Goal: Task Accomplishment & Management: Complete application form

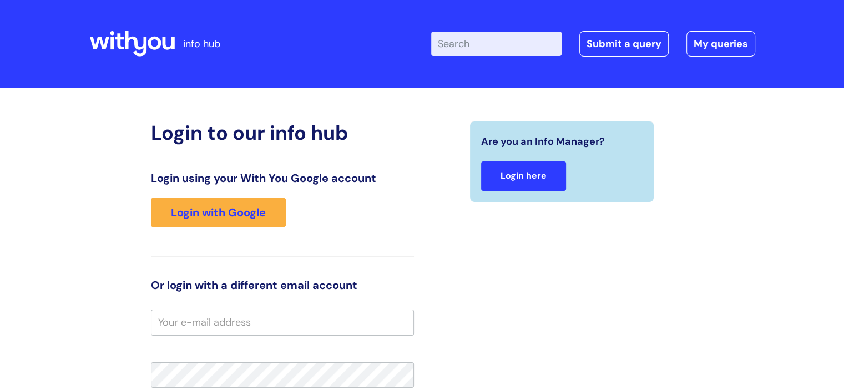
click at [507, 173] on link "Login here" at bounding box center [523, 176] width 85 height 29
click at [249, 196] on div "Login using your With You Google account Login with Google" at bounding box center [282, 214] width 263 height 85
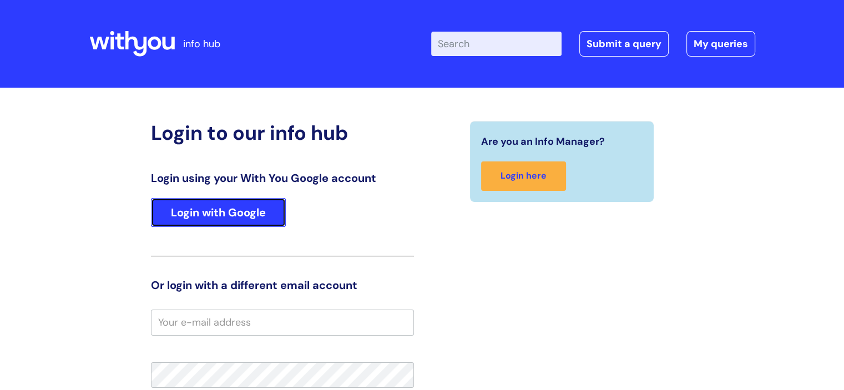
click at [249, 204] on link "Login with Google" at bounding box center [218, 212] width 135 height 29
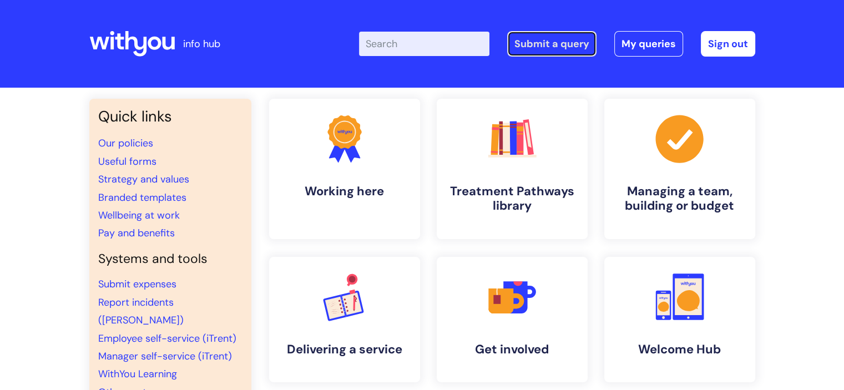
click at [564, 41] on link "Submit a query" at bounding box center [551, 44] width 89 height 26
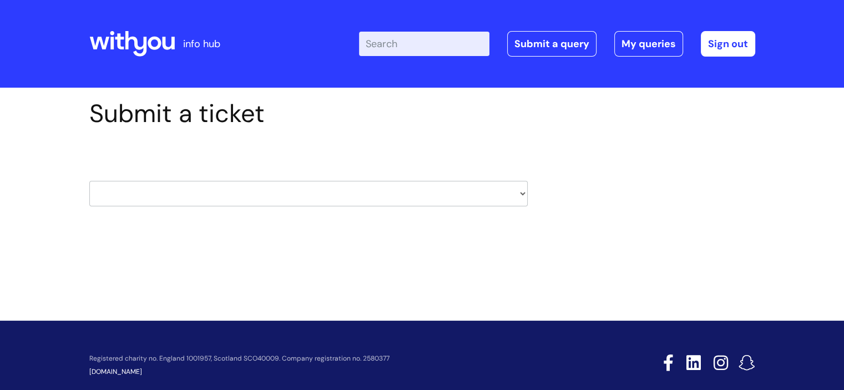
click at [340, 199] on select "HR / People IT and Support Clinical Drug Alerts Finance Accounts Data Support T…" at bounding box center [308, 194] width 438 height 26
select select "it_and_support"
click at [89, 181] on select "HR / People IT and Support Clinical Drug Alerts Finance Accounts Data Support T…" at bounding box center [308, 194] width 438 height 26
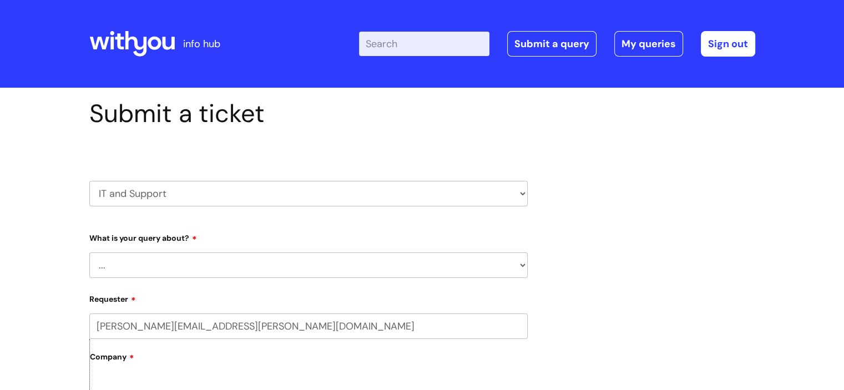
click at [218, 266] on select "... Mobile Phone Reset & MFA Accounts, Starters and Leavers IT Hardware issue I…" at bounding box center [308, 266] width 438 height 26
select select "IT Hardware issue"
click at [89, 253] on select "... Mobile Phone Reset & MFA Accounts, Starters and Leavers IT Hardware issue I…" at bounding box center [308, 266] width 438 height 26
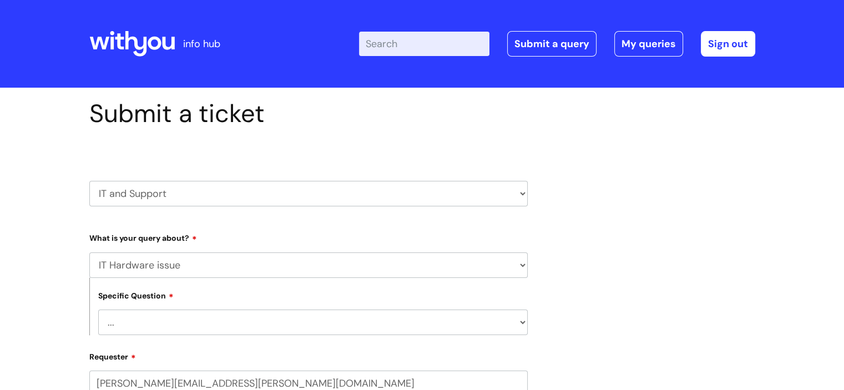
click at [184, 322] on select "... I need a new or replacement ... I’m waiting for new or replacement hardware…" at bounding box center [313, 323] width 430 height 26
select select "Problem with Laptop or Chromebook"
click at [98, 310] on select "... I need a new or replacement ... I’m waiting for new or replacement hardware…" at bounding box center [313, 323] width 430 height 26
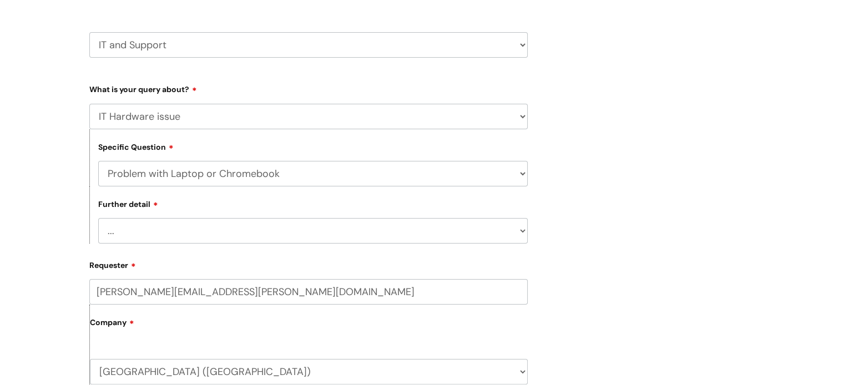
scroll to position [153, 0]
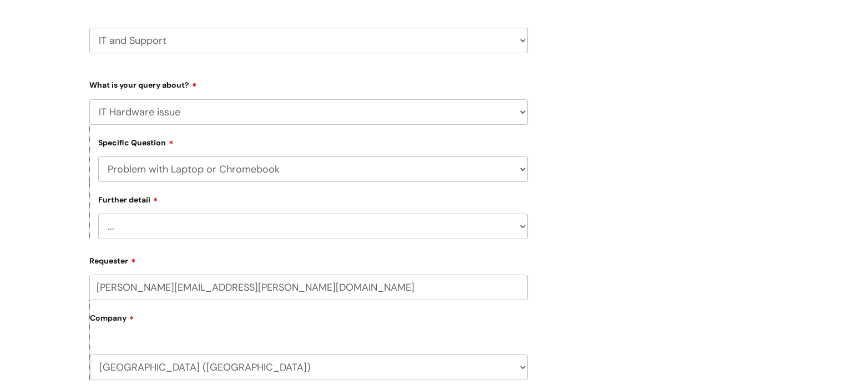
click at [475, 222] on select "... I’ve no sound / microphone I’ve got no internet or wifi I’ve got no camera …" at bounding box center [313, 227] width 430 height 26
select select "I’ve no sound / microphone"
click at [98, 214] on select "... I’ve no sound / microphone I’ve got no internet or wifi I’ve got no camera …" at bounding box center [313, 227] width 430 height 26
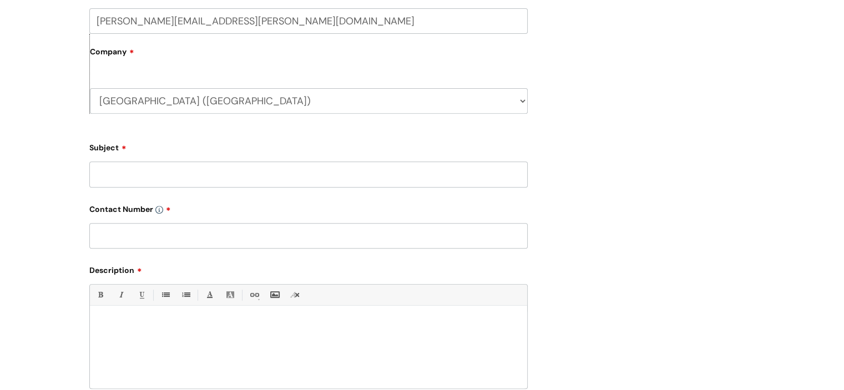
scroll to position [418, 0]
click at [292, 174] on input "Subject" at bounding box center [308, 176] width 438 height 26
type input "Re microphone"
click at [161, 239] on input "text" at bounding box center [308, 238] width 438 height 26
type input "07974036271"
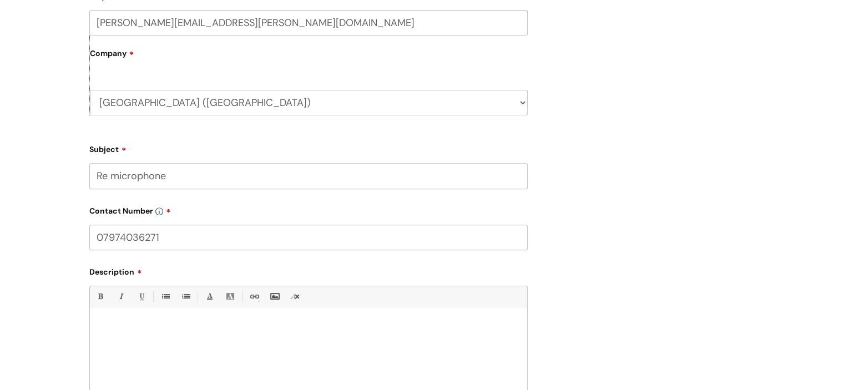
click at [143, 338] on div at bounding box center [308, 352] width 437 height 77
click at [109, 323] on p "tryed to use a google meet but micrphone muted by" at bounding box center [308, 327] width 421 height 10
click at [110, 324] on p "tryed to use a google meet but micrphone muted by" at bounding box center [308, 327] width 421 height 10
click at [292, 330] on p "tried to use a google meet but microphone muted by" at bounding box center [308, 327] width 421 height 10
drag, startPoint x: 842, startPoint y: 195, endPoint x: 852, endPoint y: 233, distance: 39.0
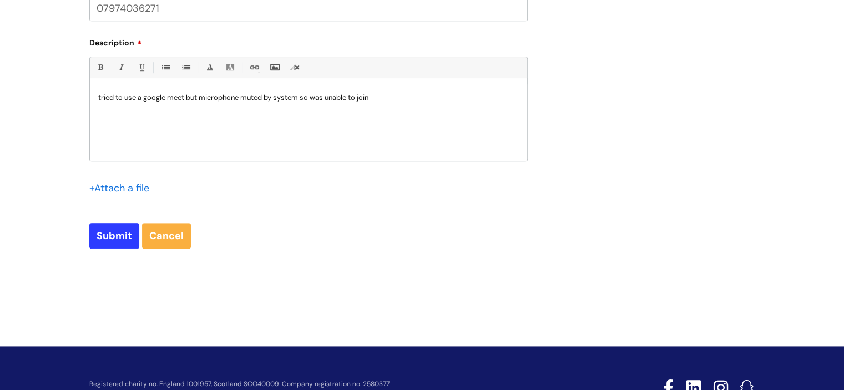
scroll to position [693, 0]
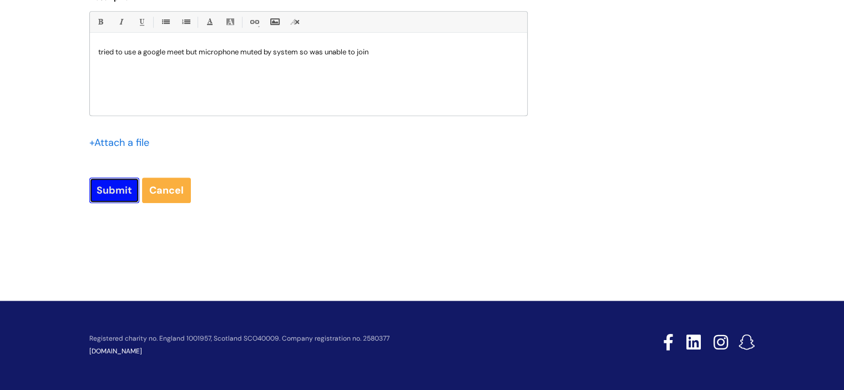
click at [100, 190] on input "Submit" at bounding box center [114, 191] width 50 height 26
type input "Please Wait..."
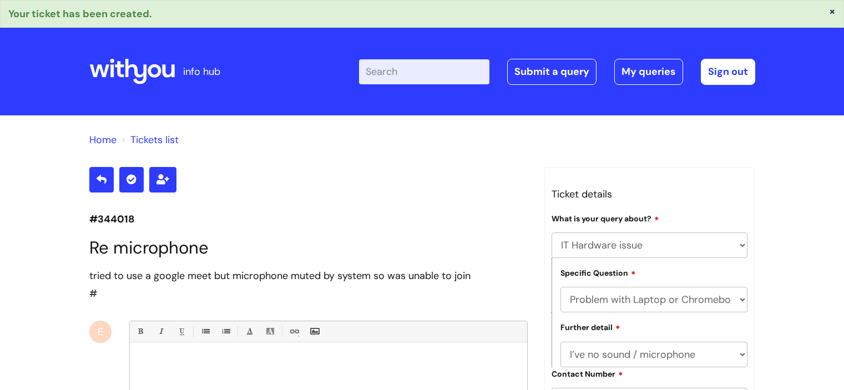
select select "IT Hardware issue"
select select "Problem with Laptop or Chromebook"
select select "I’ve no sound / microphone"
